Goal: Navigation & Orientation: Understand site structure

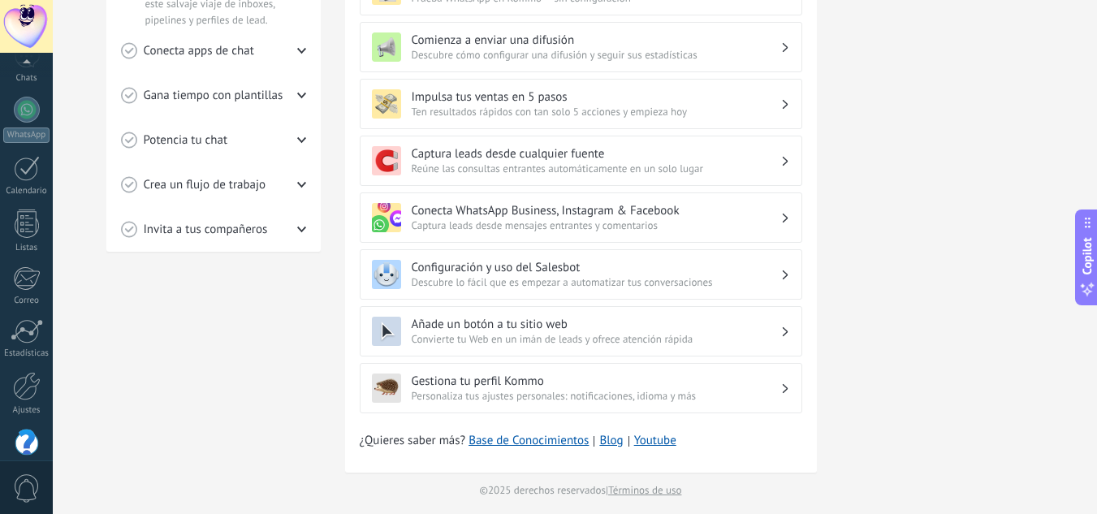
scroll to position [162, 0]
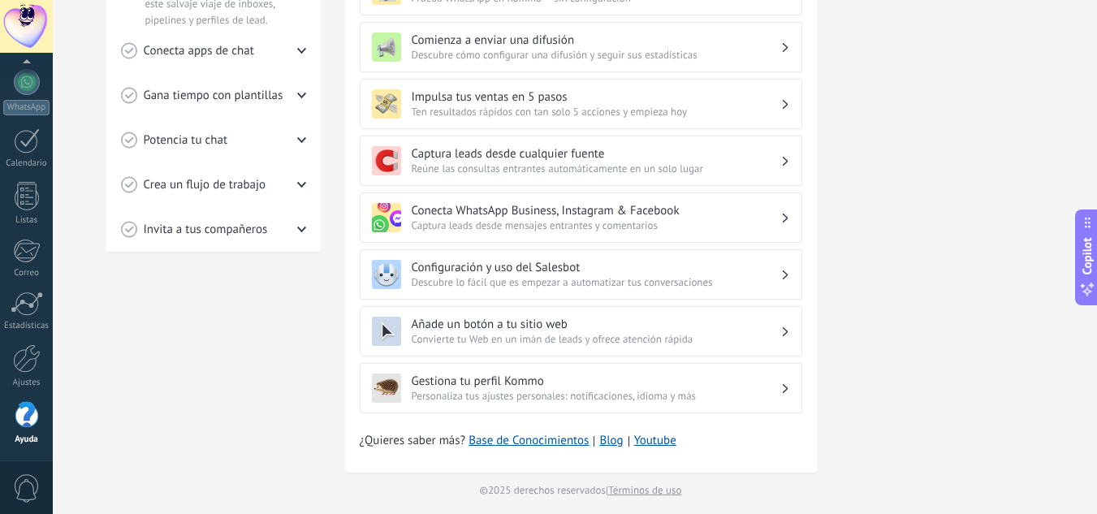
click at [24, 474] on span "0" at bounding box center [27, 488] width 28 height 28
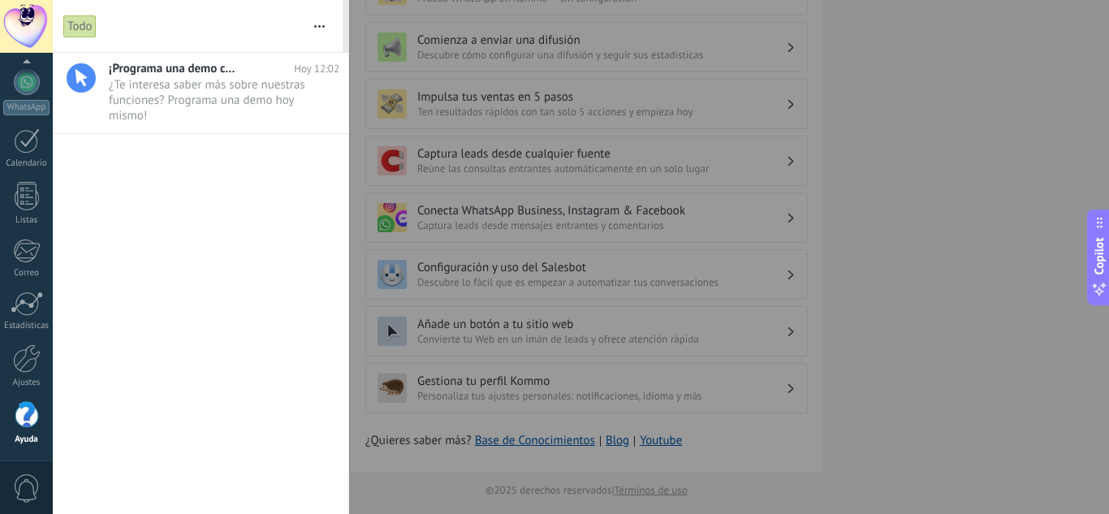
click at [24, 474] on span "0" at bounding box center [27, 488] width 28 height 28
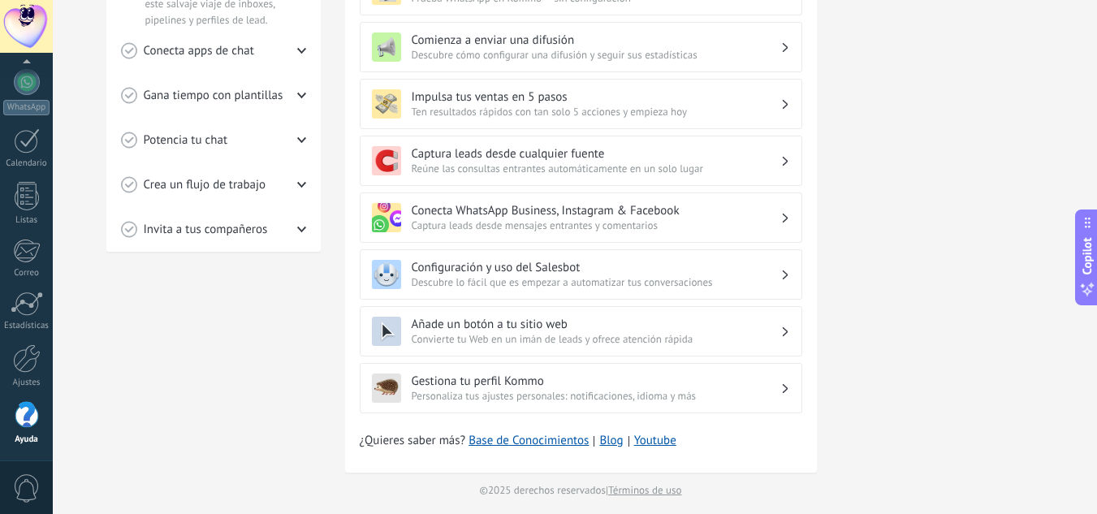
click at [28, 422] on div at bounding box center [27, 415] width 24 height 28
click at [29, 345] on div at bounding box center [27, 358] width 28 height 28
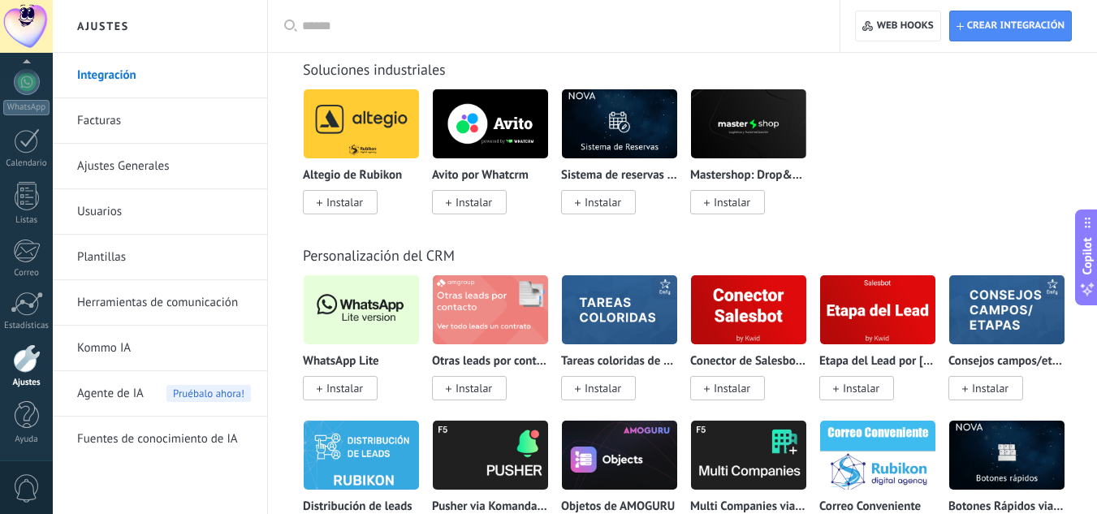
scroll to position [3980, 0]
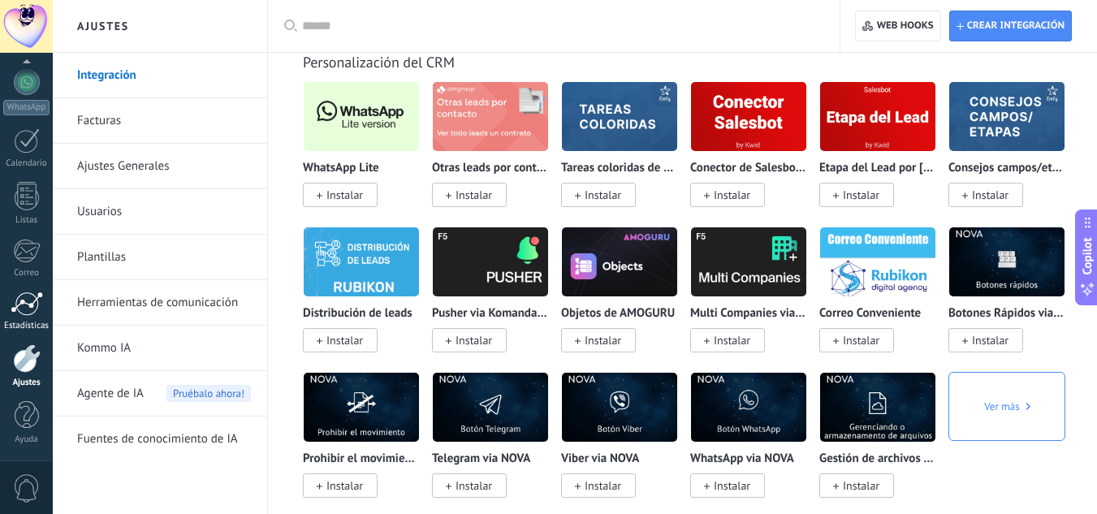
click at [25, 305] on div at bounding box center [27, 304] width 32 height 24
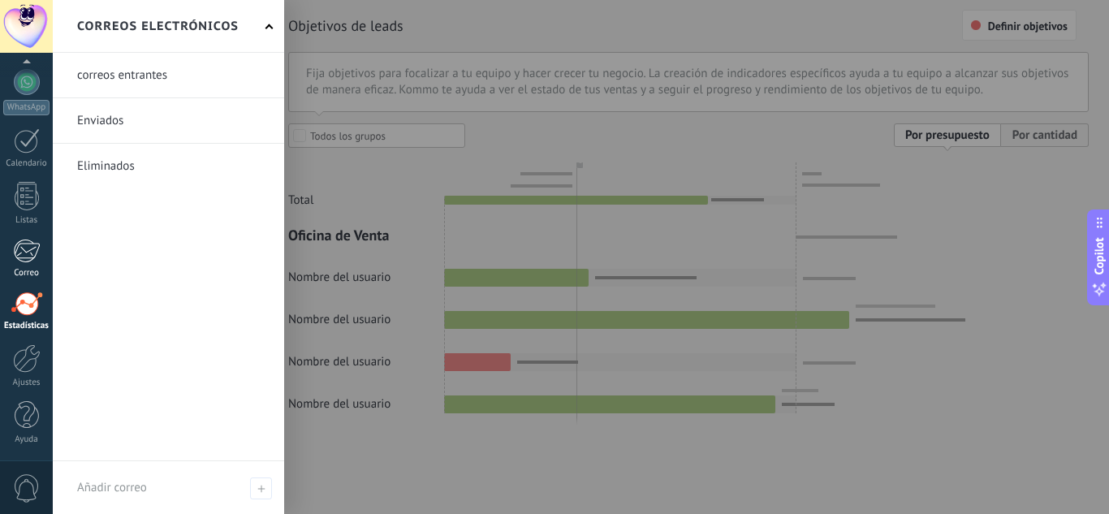
click at [32, 249] on div at bounding box center [26, 251] width 27 height 24
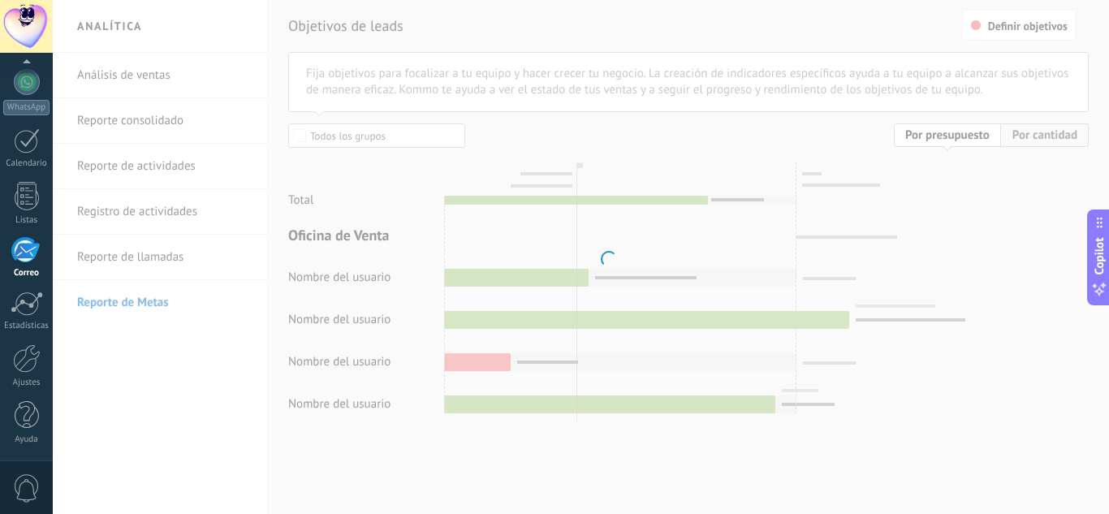
scroll to position [158, 0]
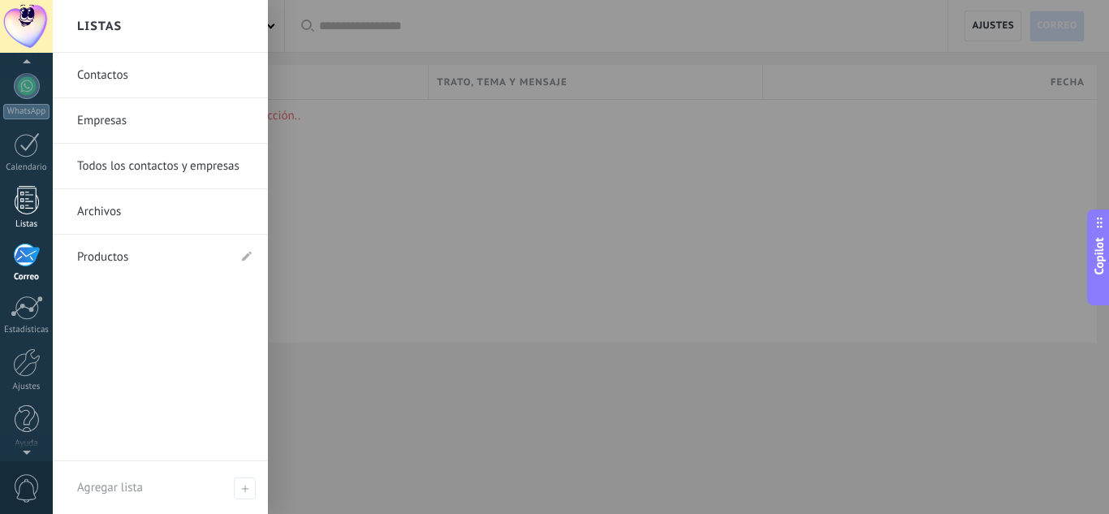
click at [28, 203] on div at bounding box center [27, 200] width 24 height 28
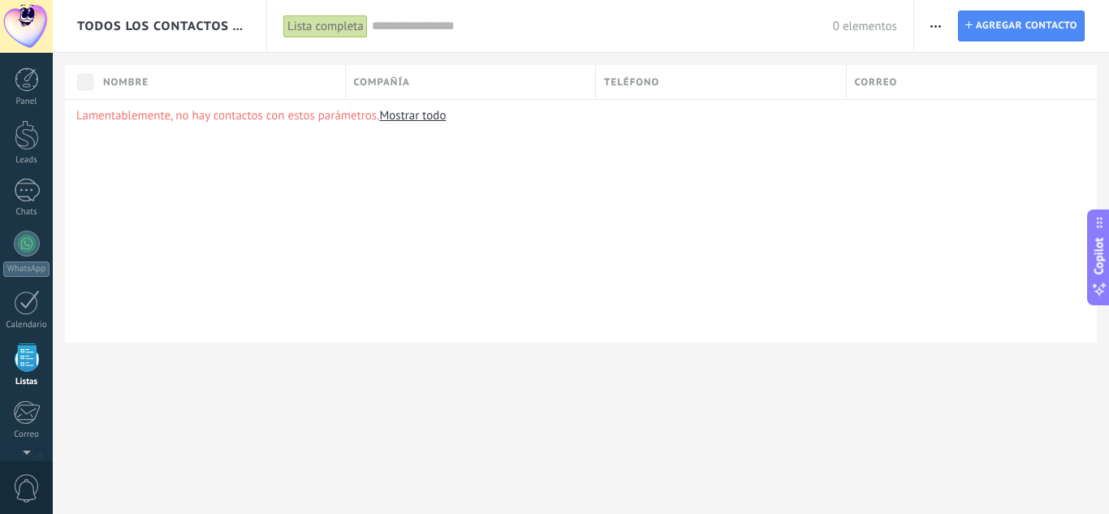
scroll to position [101, 0]
click at [19, 93] on div at bounding box center [27, 90] width 26 height 24
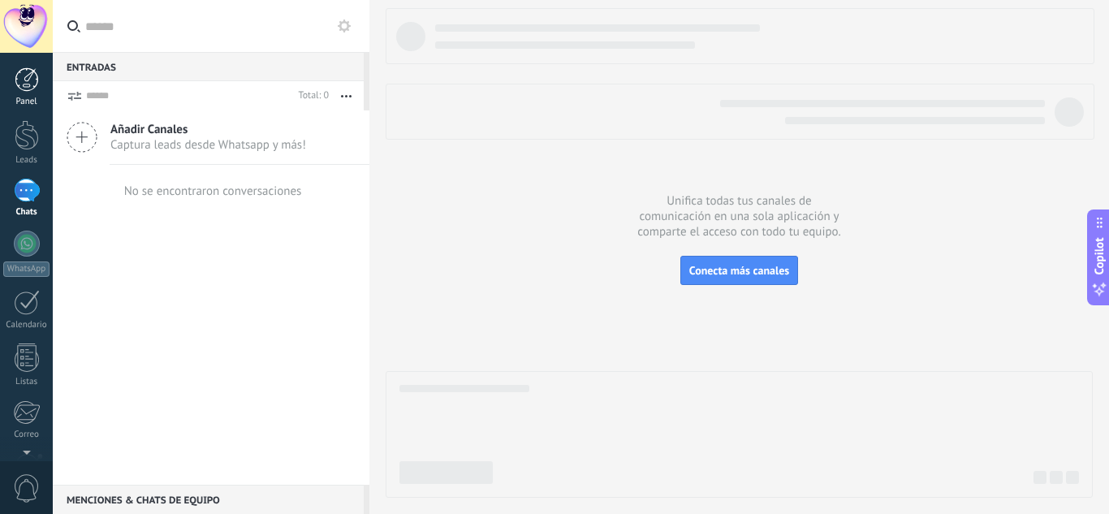
click at [28, 82] on div at bounding box center [27, 79] width 24 height 24
